Goal: Find specific page/section: Find specific page/section

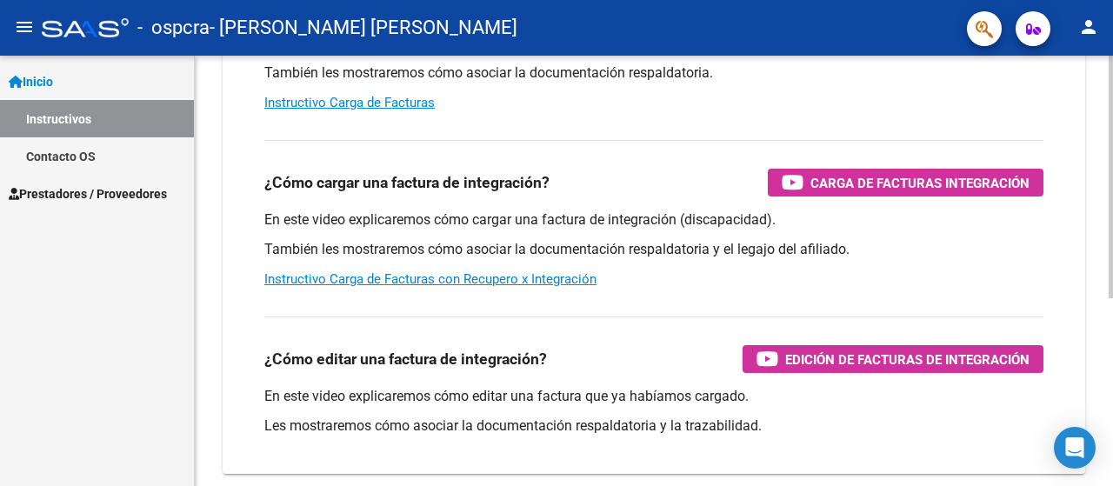
scroll to position [331, 0]
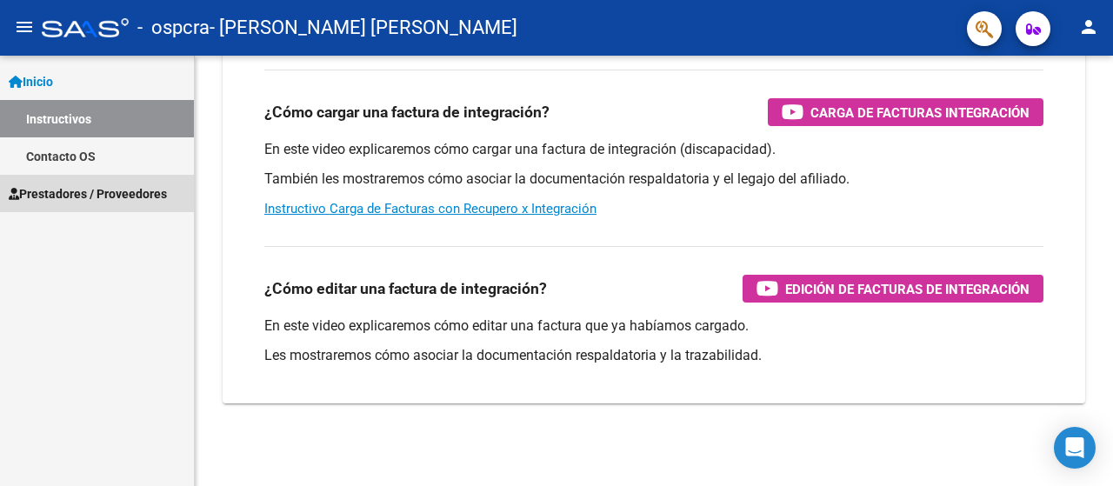
click at [62, 194] on span "Prestadores / Proveedores" at bounding box center [88, 193] width 158 height 19
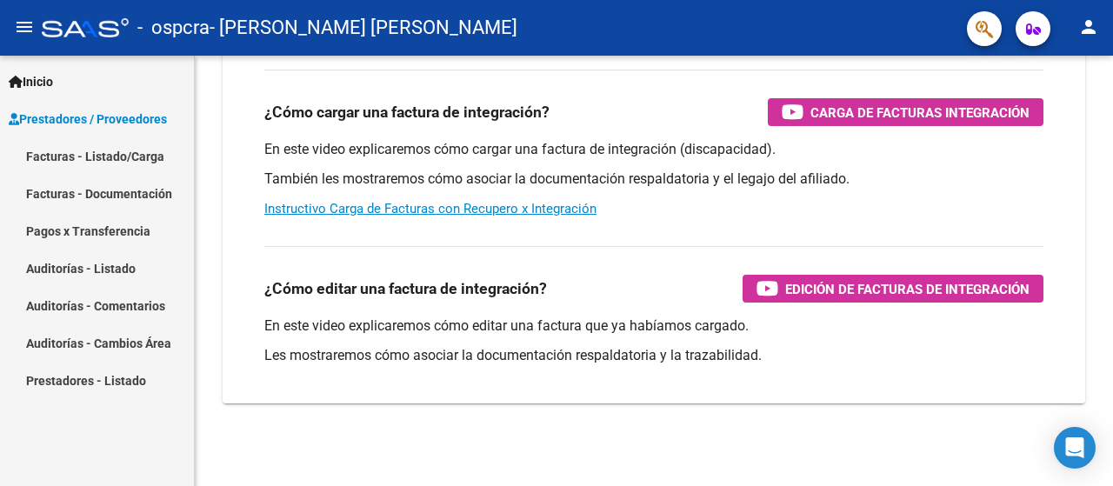
click at [50, 228] on link "Pagos x Transferencia" at bounding box center [97, 230] width 194 height 37
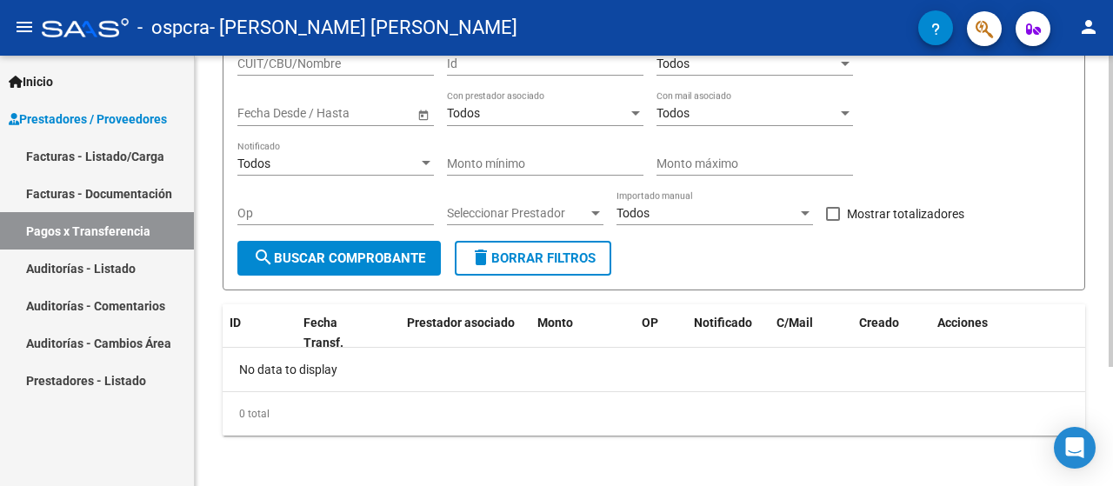
scroll to position [165, 0]
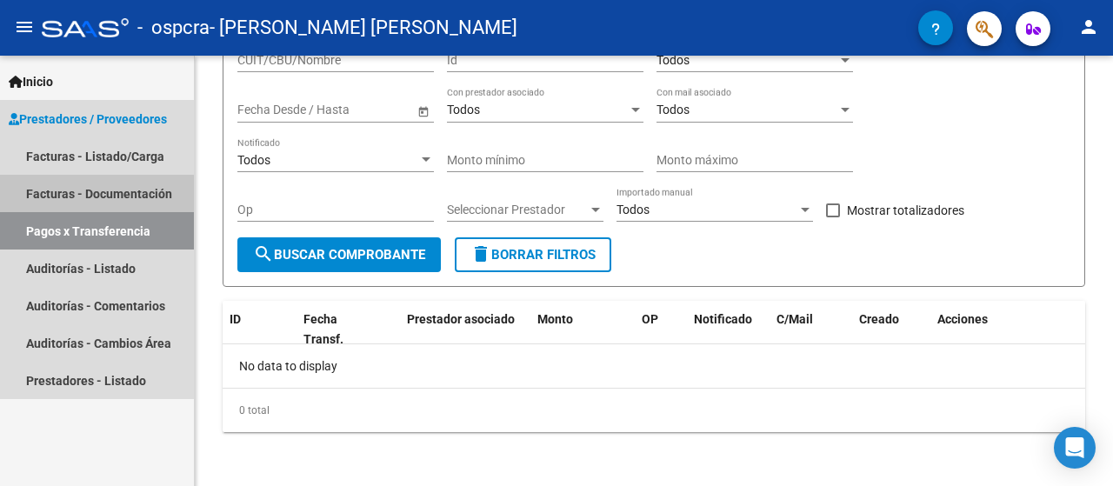
click at [90, 190] on link "Facturas - Documentación" at bounding box center [97, 193] width 194 height 37
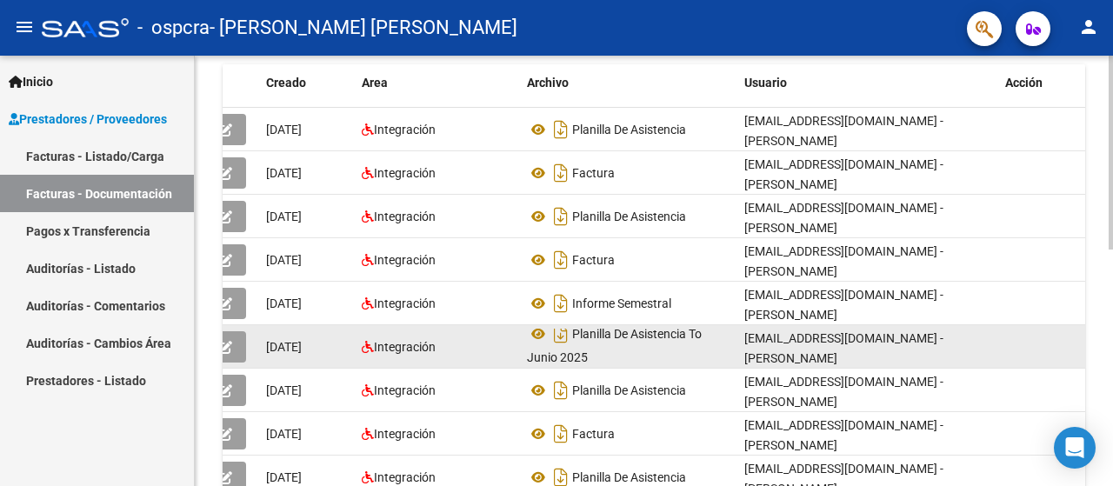
scroll to position [10, 0]
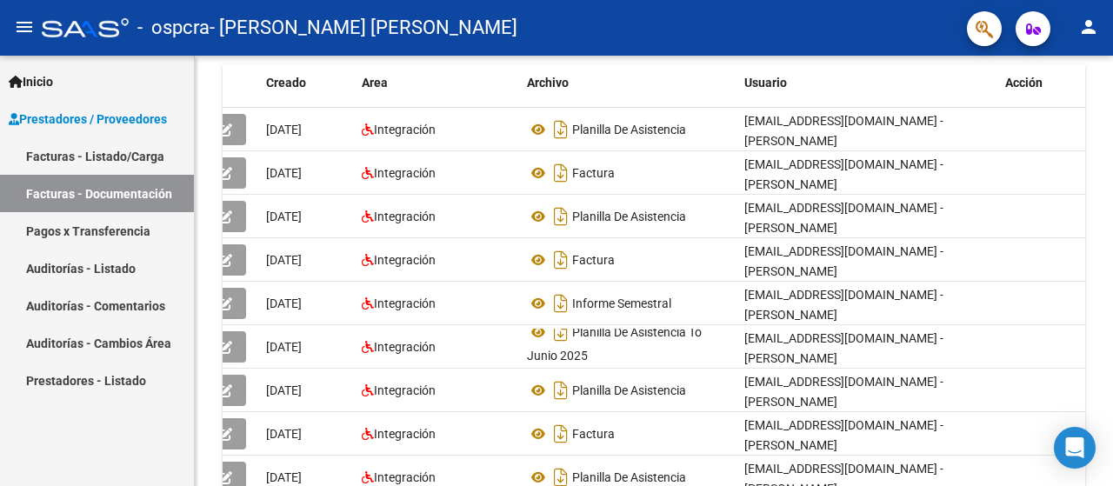
click at [79, 235] on link "Pagos x Transferencia" at bounding box center [97, 230] width 194 height 37
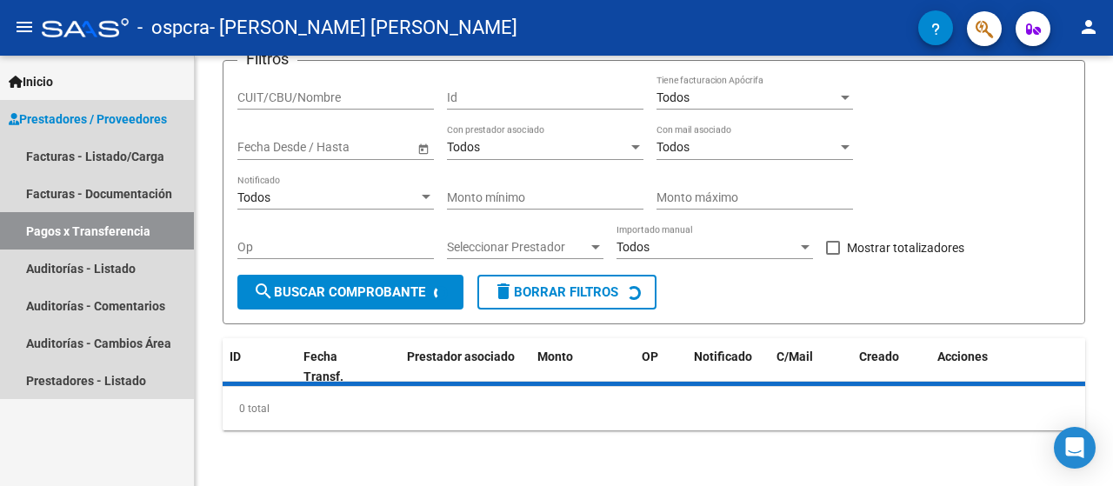
scroll to position [125, 0]
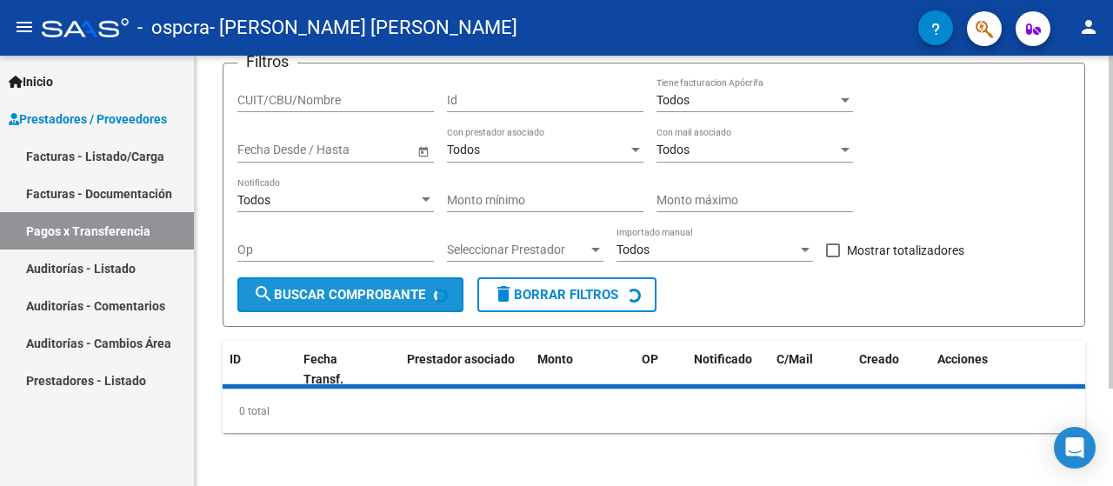
click at [377, 296] on span "search Buscar Comprobante" at bounding box center [339, 295] width 172 height 16
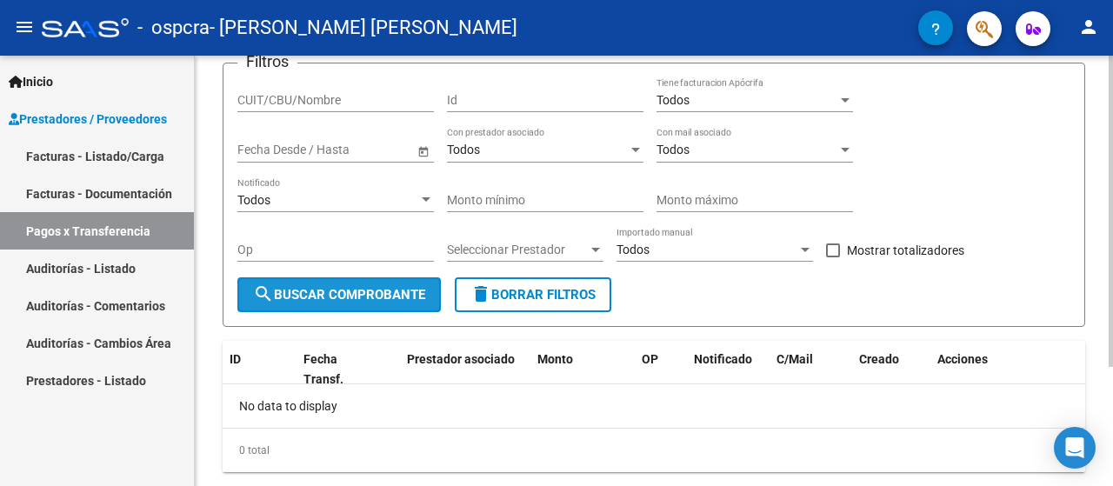
click at [377, 296] on span "search Buscar Comprobante" at bounding box center [339, 295] width 172 height 16
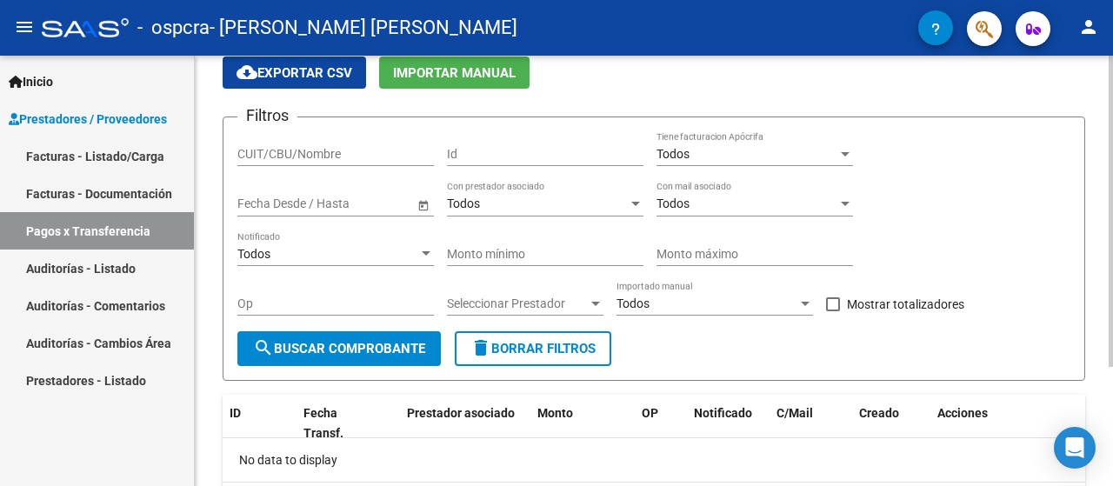
scroll to position [0, 0]
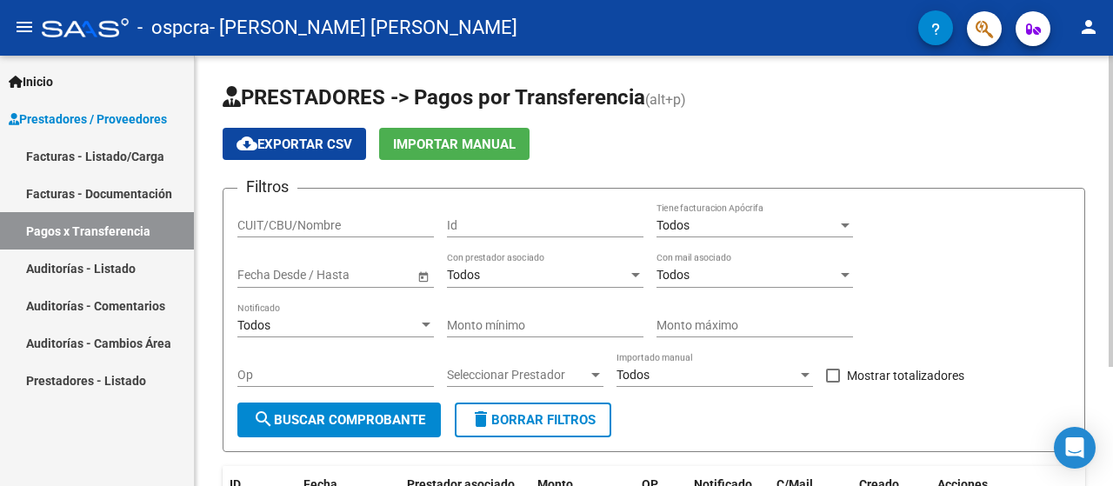
click at [755, 227] on div "Todos" at bounding box center [746, 225] width 181 height 15
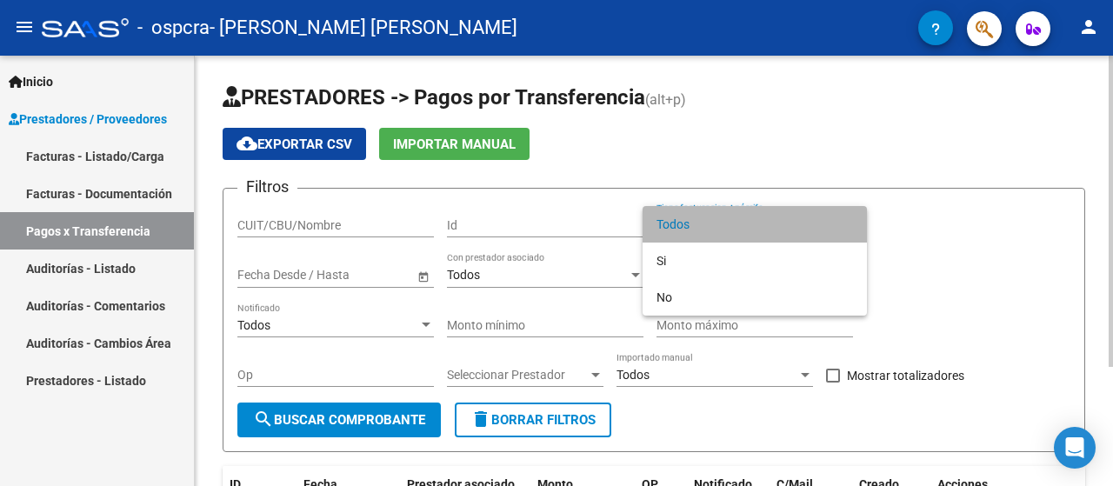
click at [755, 227] on span "Todos" at bounding box center [754, 224] width 196 height 37
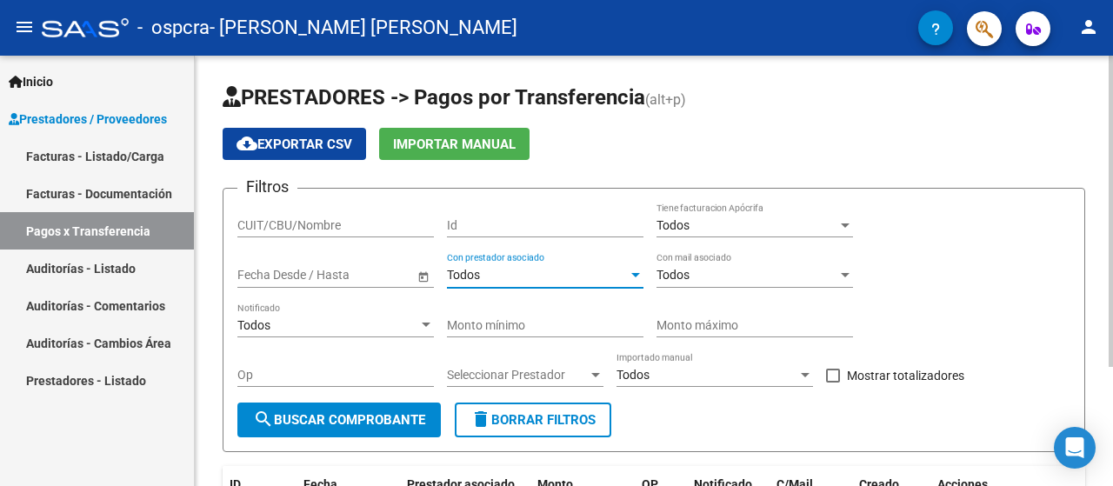
click at [546, 271] on div "Todos" at bounding box center [537, 275] width 181 height 15
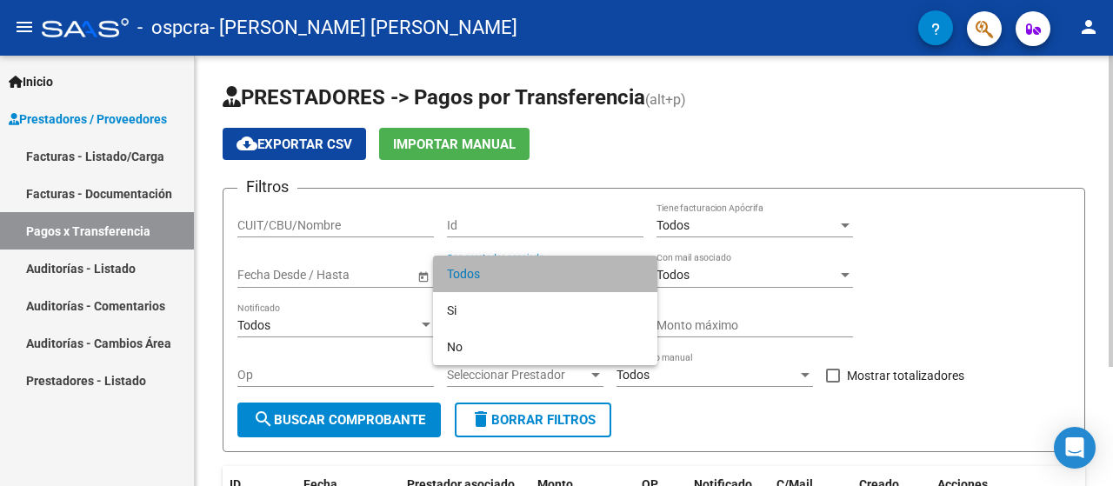
click at [546, 271] on span "Todos" at bounding box center [545, 274] width 196 height 37
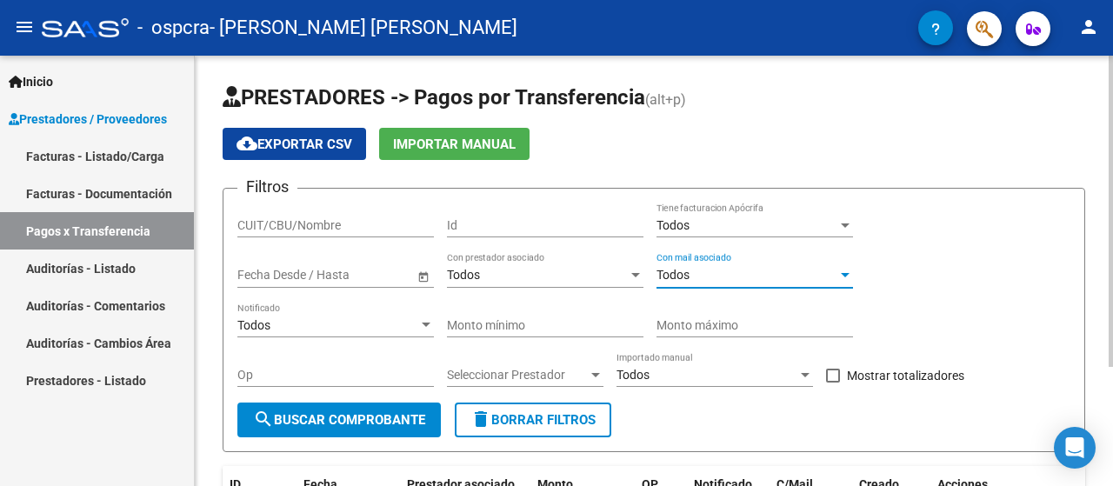
click at [737, 269] on div "Todos" at bounding box center [746, 275] width 181 height 15
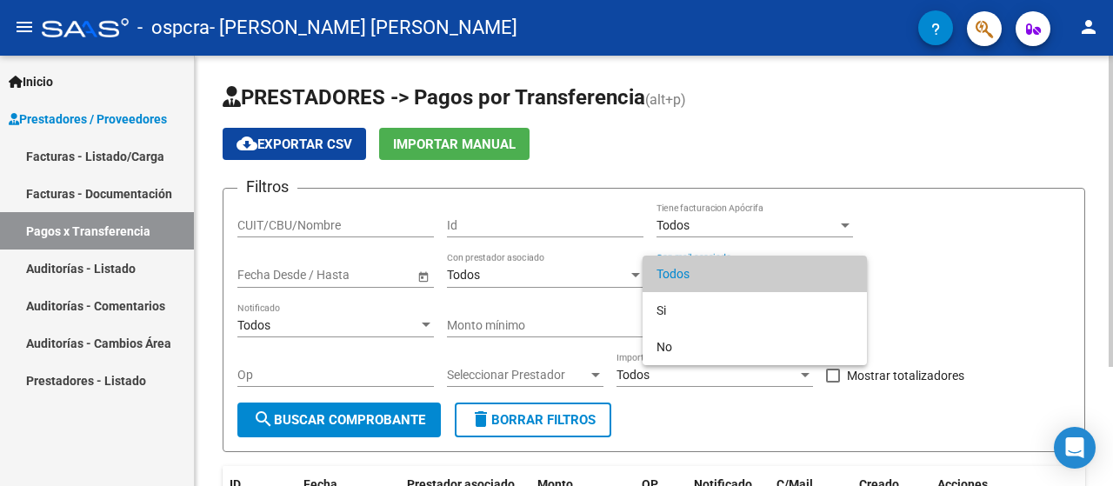
click at [737, 269] on span "Todos" at bounding box center [754, 274] width 196 height 37
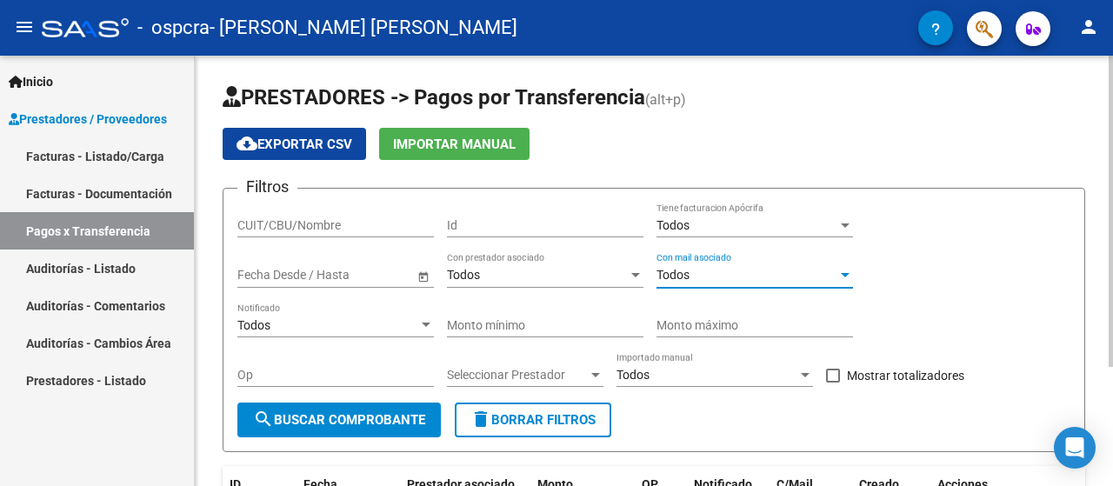
scroll to position [165, 0]
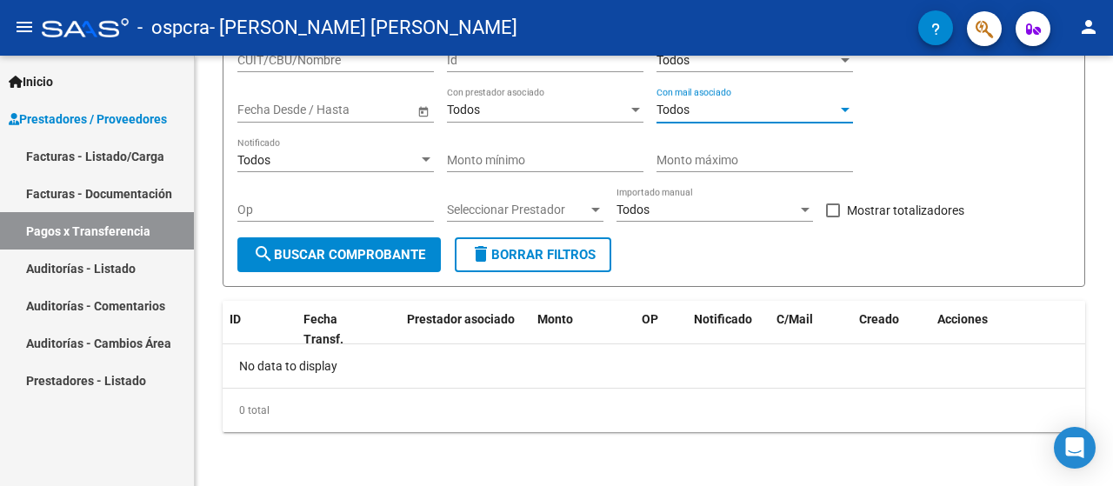
click at [89, 382] on link "Prestadores - Listado" at bounding box center [97, 380] width 194 height 37
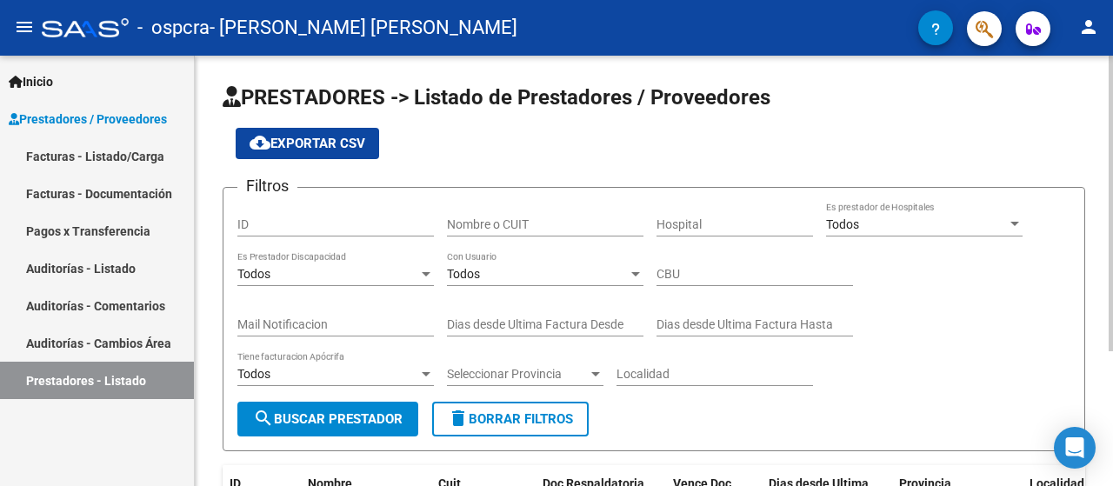
scroll to position [195, 0]
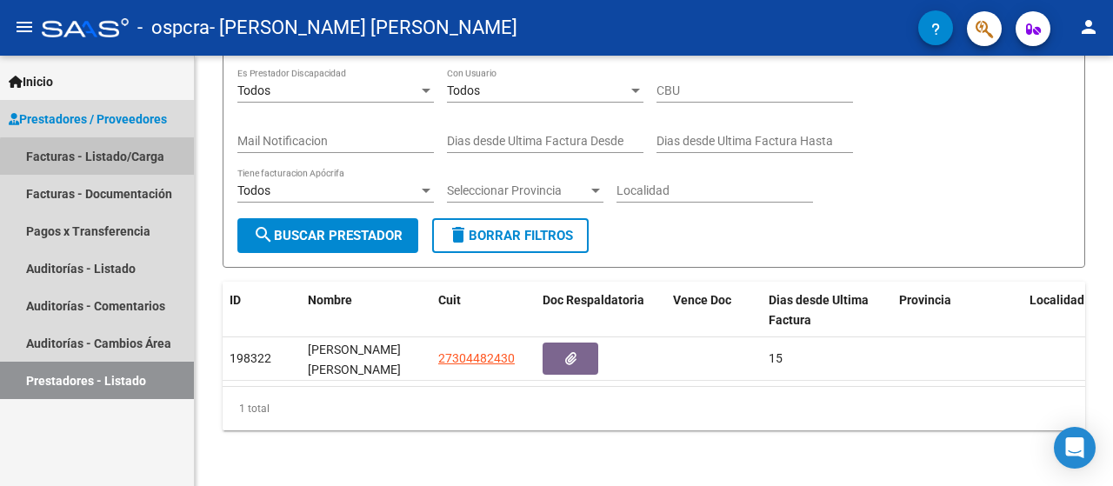
click at [103, 162] on link "Facturas - Listado/Carga" at bounding box center [97, 155] width 194 height 37
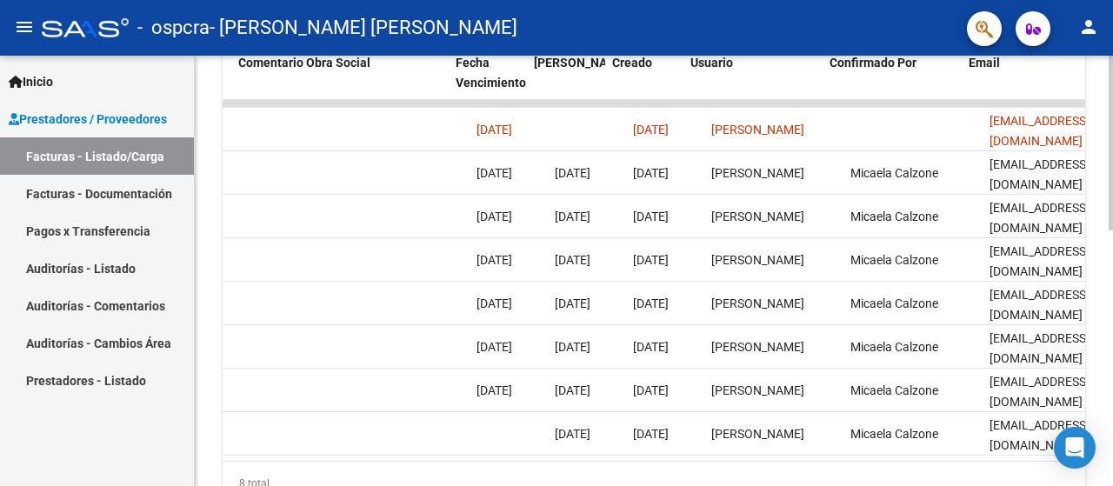
scroll to position [0, 2717]
